Goal: Task Accomplishment & Management: Use online tool/utility

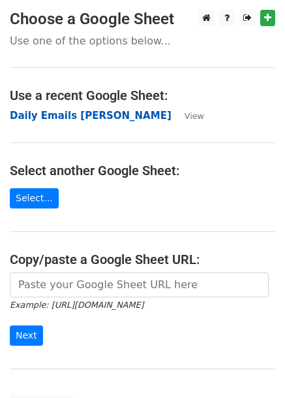
click at [75, 110] on strong "Daily Emails [PERSON_NAME]" at bounding box center [91, 116] width 162 height 12
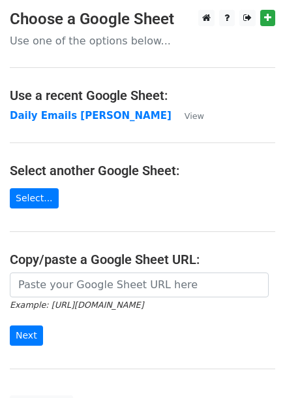
click at [65, 106] on main "Choose a Google Sheet Use one of the options below... Use a recent Google Sheet…" at bounding box center [142, 212] width 285 height 405
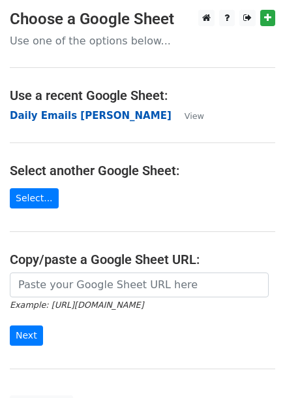
click at [74, 116] on strong "Daily Emails [PERSON_NAME]" at bounding box center [91, 116] width 162 height 12
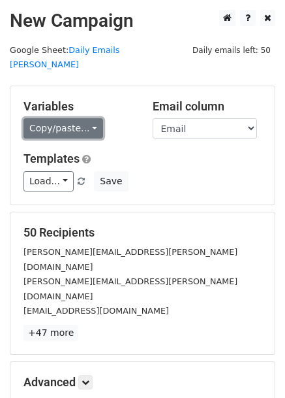
click at [69, 118] on link "Copy/paste..." at bounding box center [64, 128] width 80 height 20
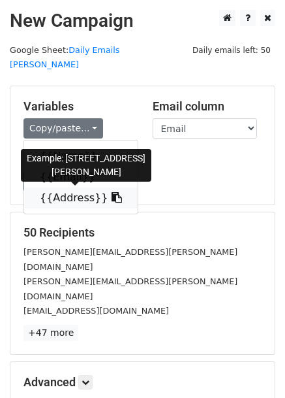
click at [42, 187] on link "{{Address}}" at bounding box center [81, 197] width 114 height 21
